Goal: Navigation & Orientation: Find specific page/section

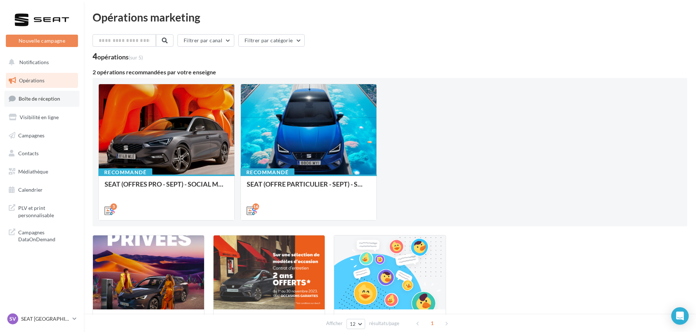
click at [30, 96] on span "Boîte de réception" at bounding box center [40, 99] width 42 height 6
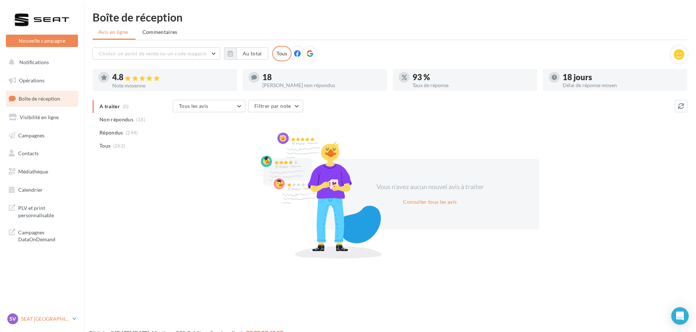
click at [61, 319] on p "SEAT [GEOGRAPHIC_DATA]" at bounding box center [45, 318] width 48 height 7
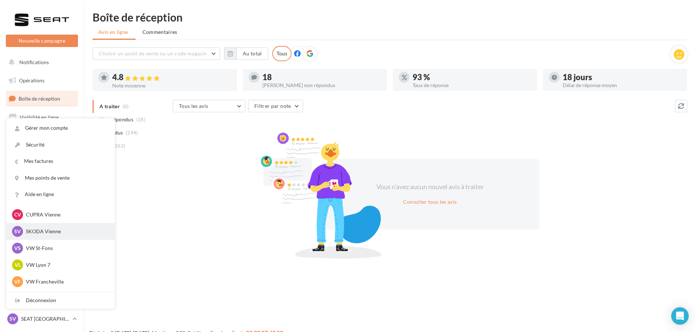
scroll to position [36, 0]
click at [60, 234] on p "SKODA Vienne" at bounding box center [66, 230] width 80 height 7
